Goal: Answer question/provide support

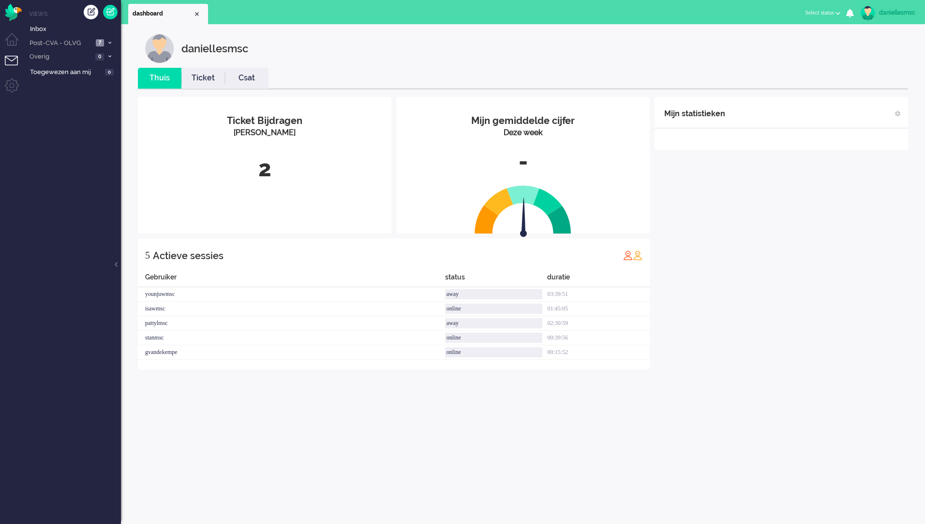
drag, startPoint x: 60, startPoint y: 37, endPoint x: 165, endPoint y: 97, distance: 121.6
click at [60, 37] on li "Post-CVA - OLVG 7" at bounding box center [72, 43] width 97 height 14
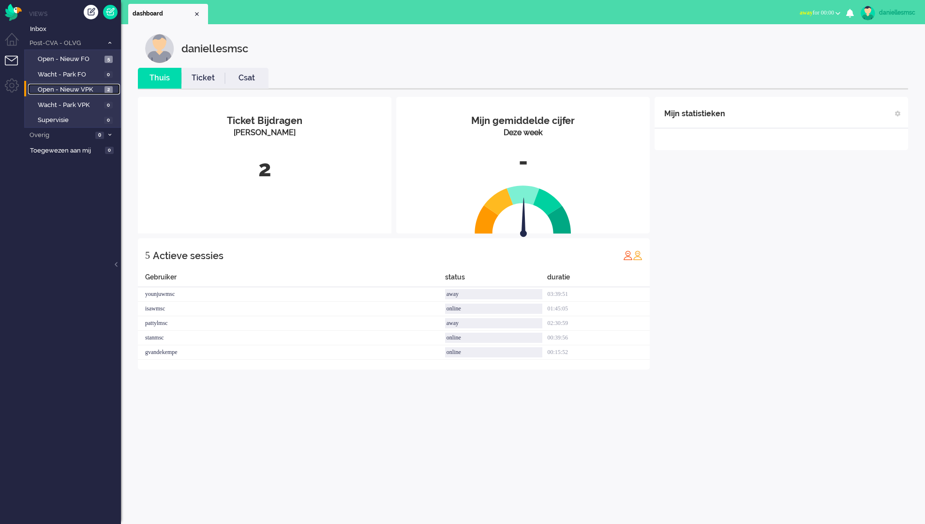
click at [80, 91] on span "Open - Nieuw VPK" at bounding box center [70, 89] width 64 height 9
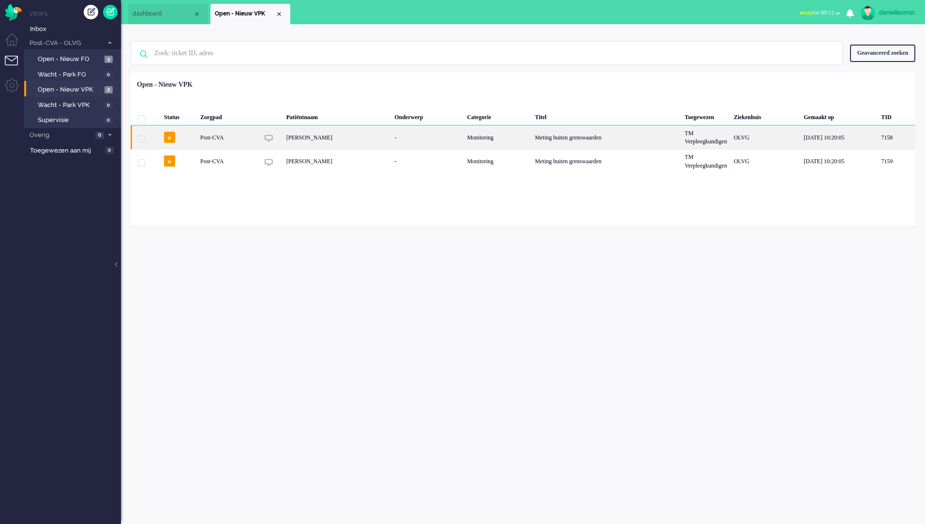
click at [308, 140] on div "[PERSON_NAME]" at bounding box center [337, 137] width 108 height 24
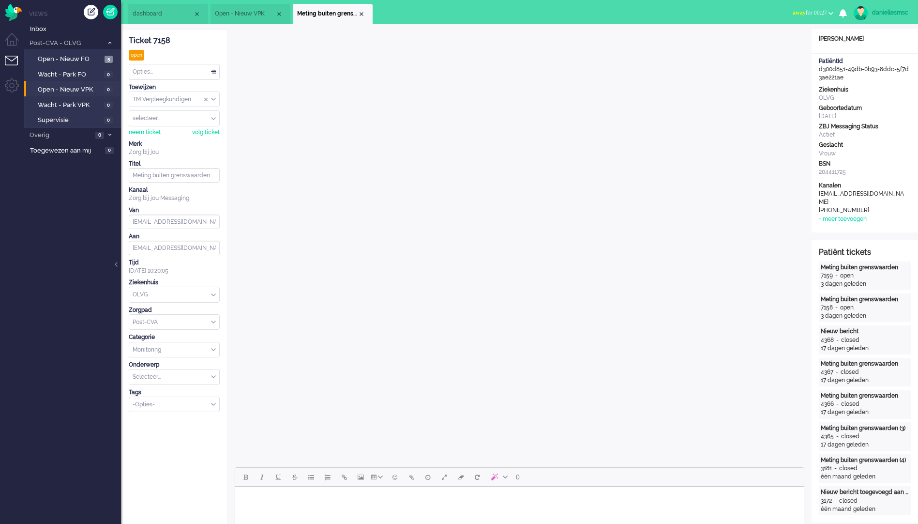
click at [164, 69] on div "Opties..." at bounding box center [174, 71] width 90 height 15
click at [192, 139] on li "Opgelost" at bounding box center [174, 141] width 90 height 14
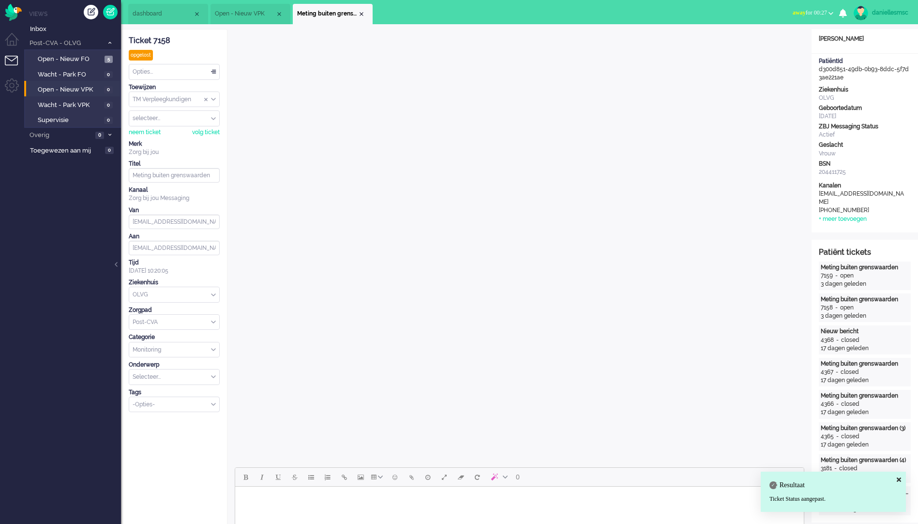
drag, startPoint x: 364, startPoint y: 15, endPoint x: 363, endPoint y: 21, distance: 5.3
click at [363, 18] on li "Meting buiten grenswaarden" at bounding box center [333, 14] width 80 height 20
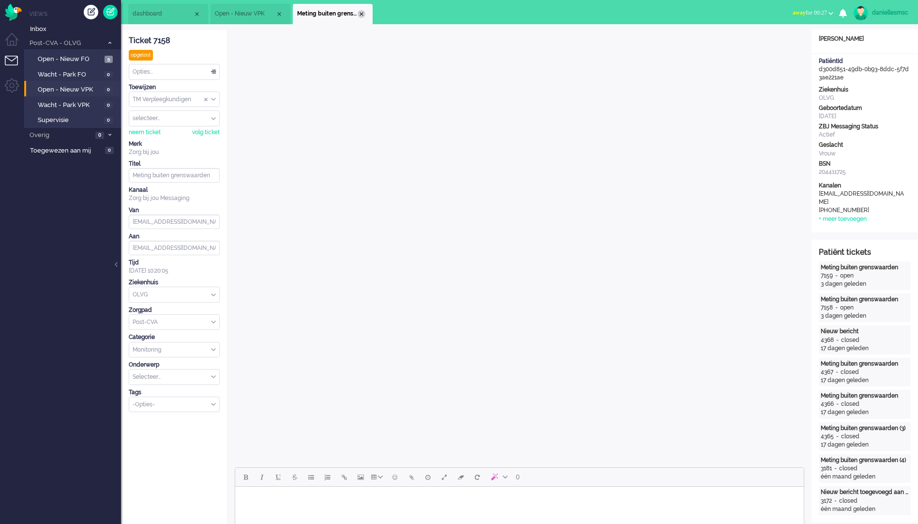
click at [362, 15] on div "Close tab" at bounding box center [362, 14] width 8 height 8
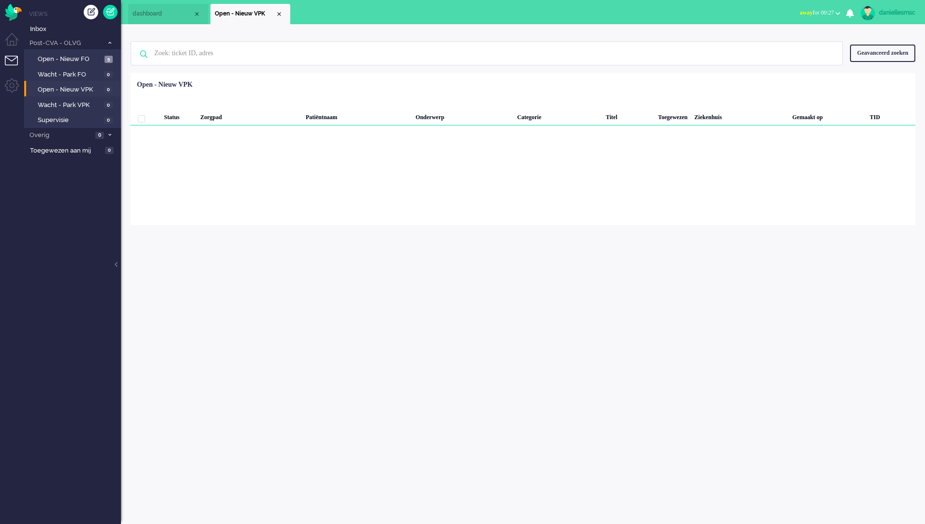
click at [283, 14] on li "Open - Nieuw VPK" at bounding box center [251, 14] width 80 height 20
click at [281, 12] on div "Close tab" at bounding box center [279, 14] width 8 height 8
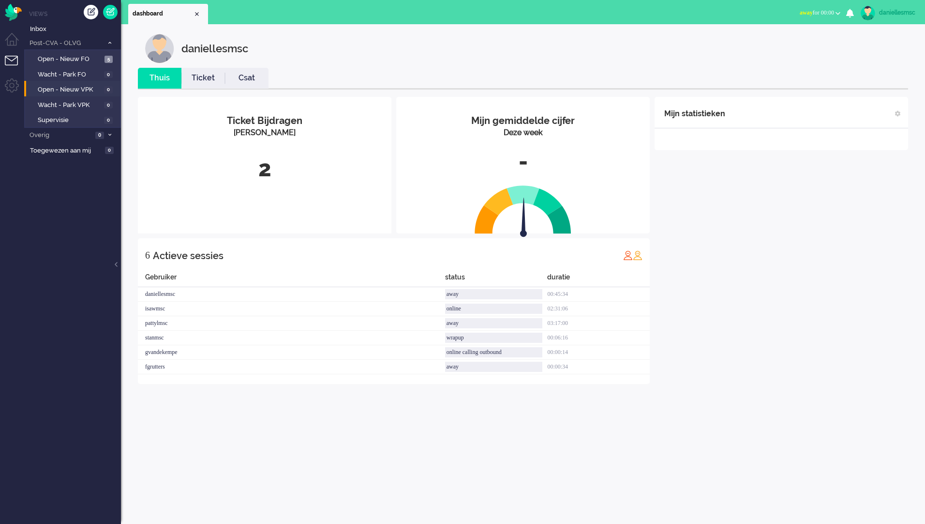
click at [842, 12] on button "away for 00:00" at bounding box center [820, 13] width 52 height 14
click at [910, 15] on div "daniellesmsc" at bounding box center [897, 13] width 36 height 10
click at [890, 75] on link "Uitloggen" at bounding box center [886, 78] width 67 height 10
